Goal: Navigation & Orientation: Find specific page/section

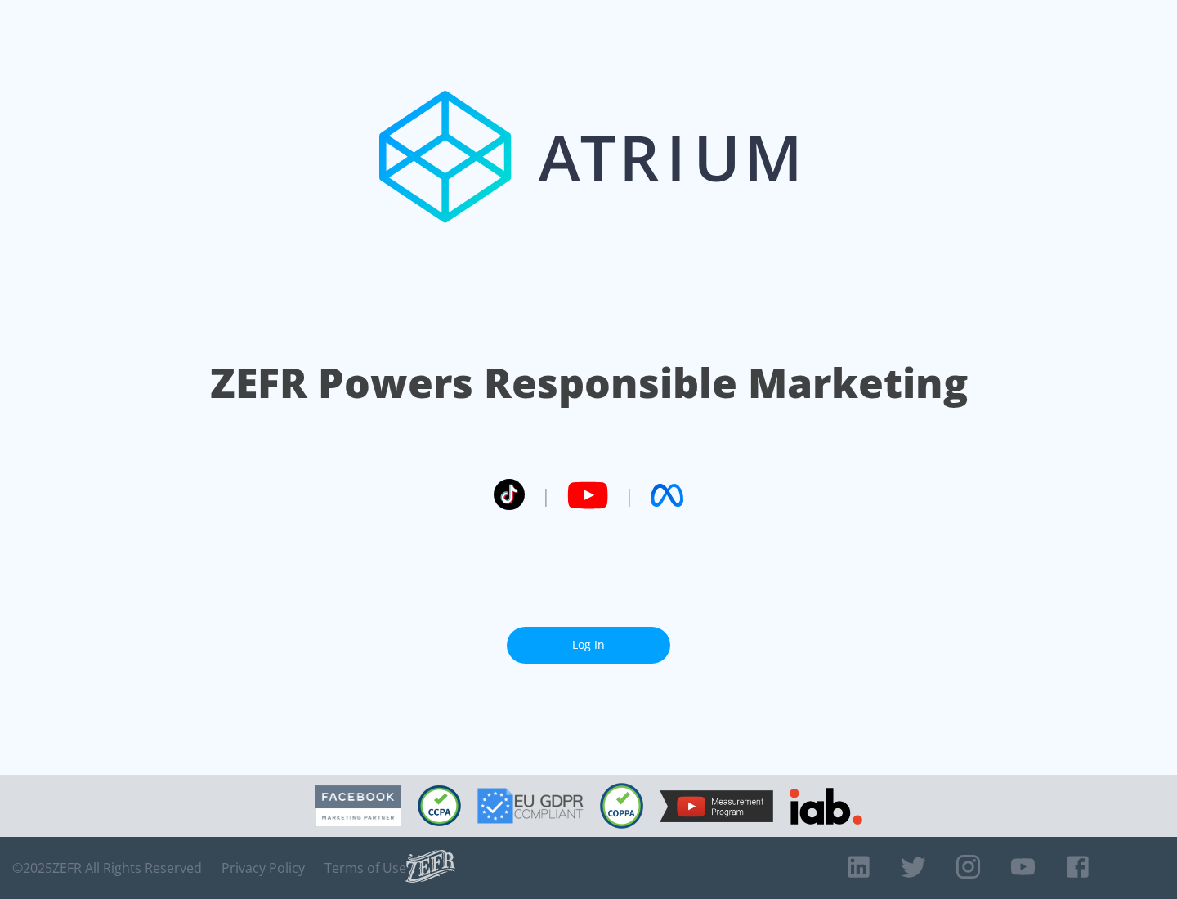
click at [588, 645] on link "Log In" at bounding box center [588, 645] width 163 height 37
